Goal: Information Seeking & Learning: Learn about a topic

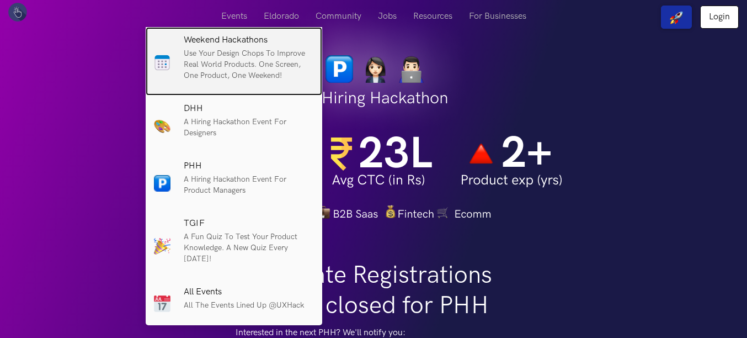
click at [216, 75] on p "Use your design chops to improve real world products. One screen, One product, …" at bounding box center [249, 64] width 130 height 33
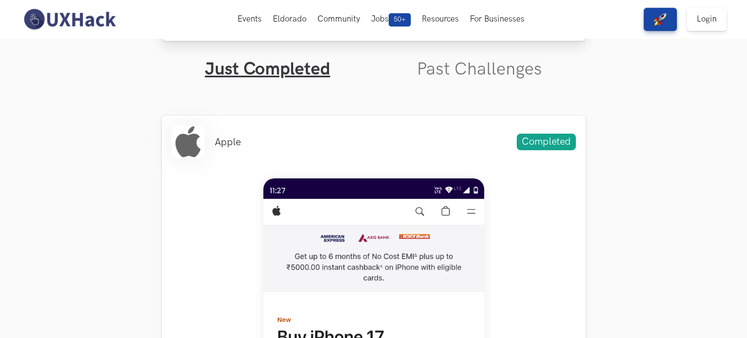
scroll to position [135, 0]
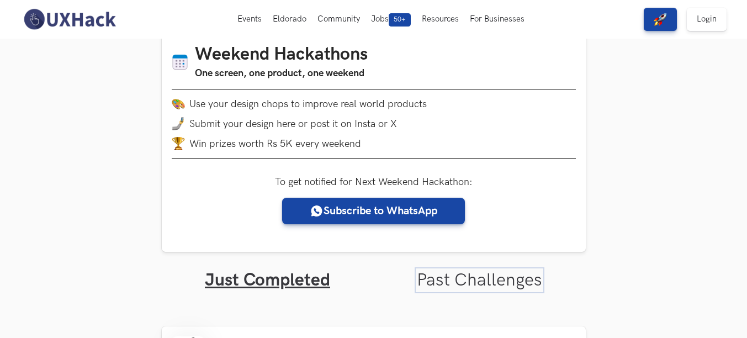
click at [457, 281] on link "Past Challenges" at bounding box center [479, 280] width 125 height 22
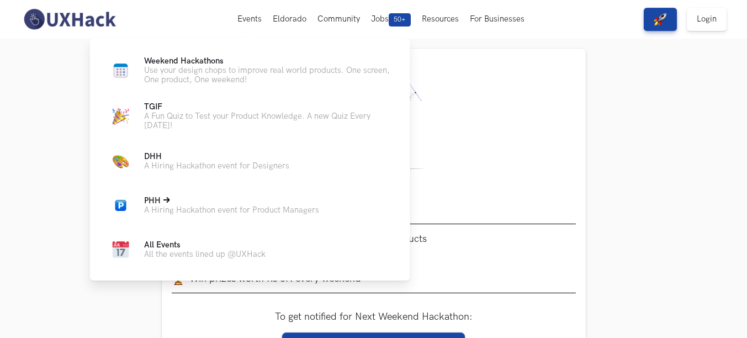
click at [187, 203] on p "PHH Live" at bounding box center [231, 200] width 175 height 9
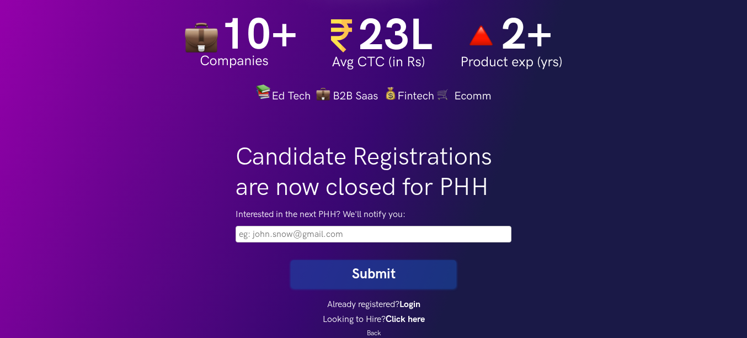
scroll to position [132, 0]
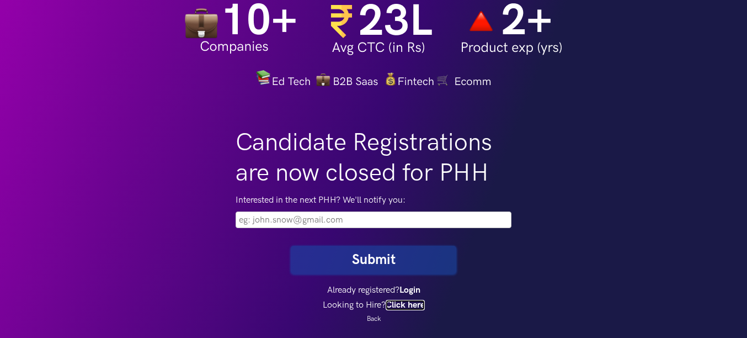
click at [402, 304] on link "Click here" at bounding box center [405, 305] width 39 height 10
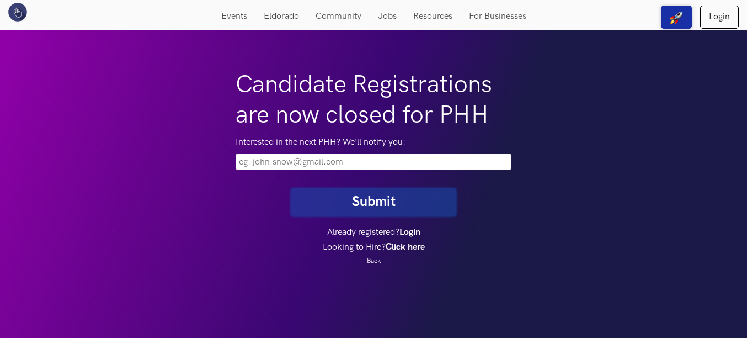
scroll to position [0, 0]
